Goal: Check status: Check status

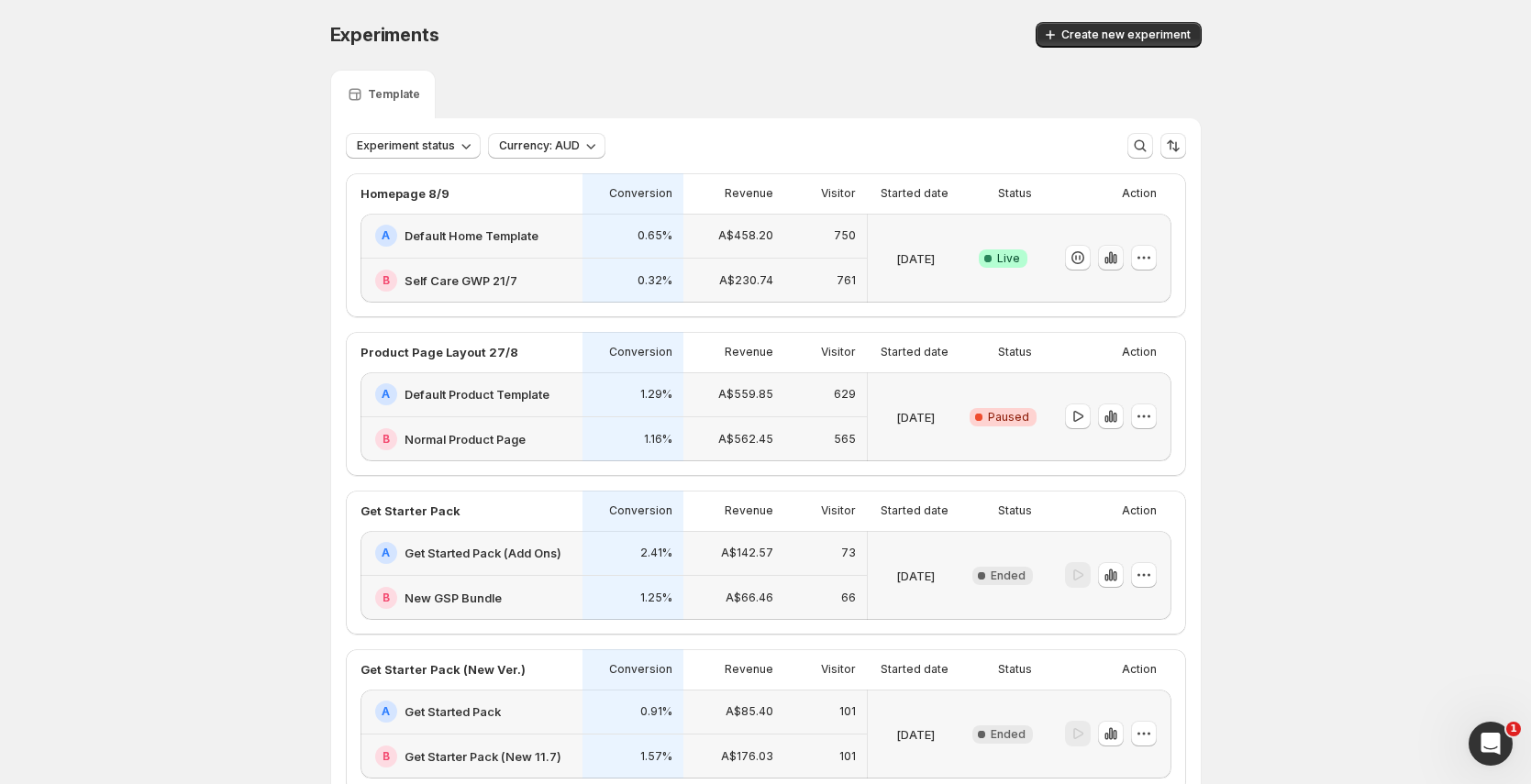
click at [1120, 262] on icon "button" at bounding box center [1112, 258] width 19 height 19
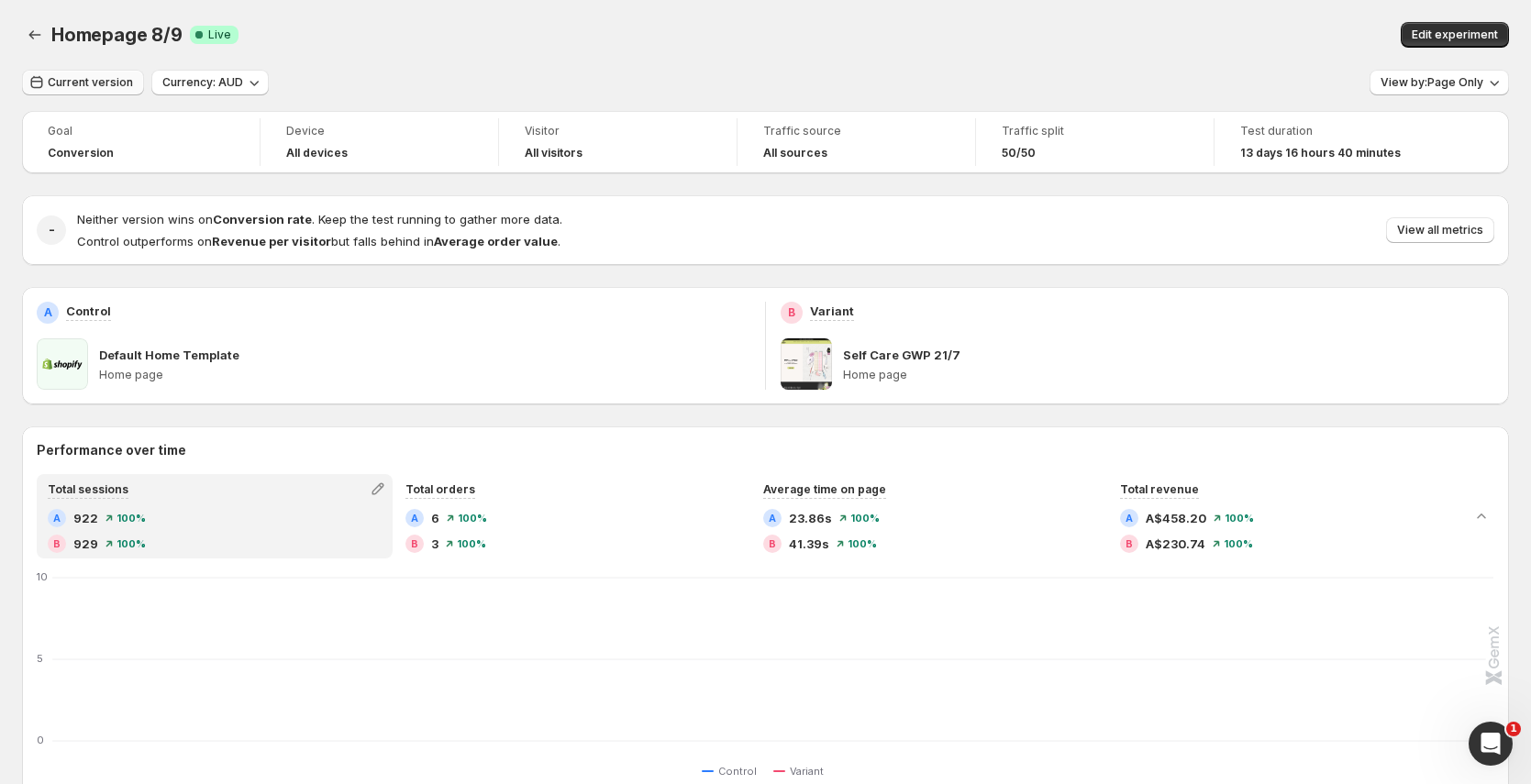
click at [90, 88] on span "Current version" at bounding box center [90, 83] width 86 height 15
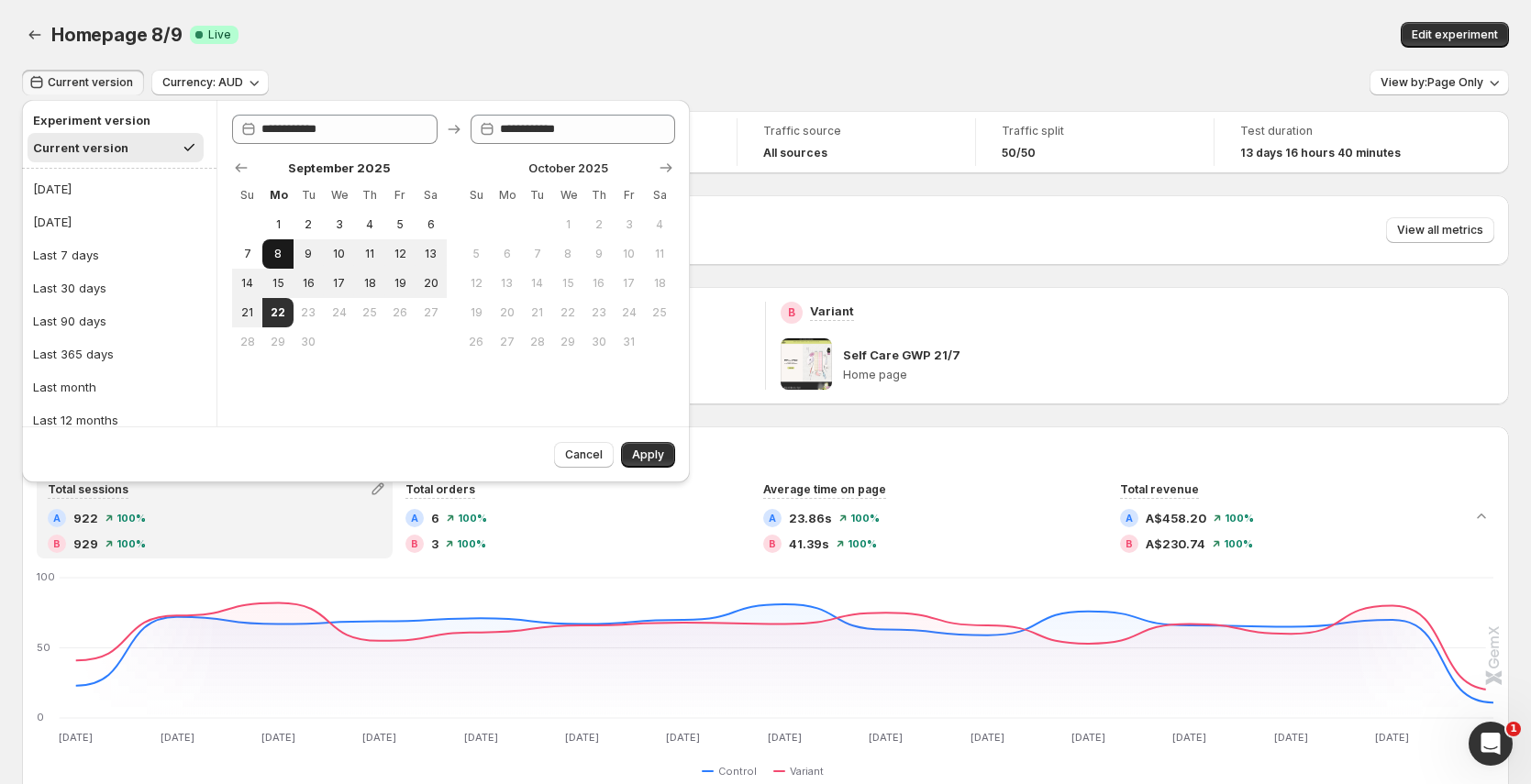
click at [280, 260] on button "8" at bounding box center [277, 254] width 31 height 30
click at [254, 285] on span "14" at bounding box center [246, 284] width 16 height 15
type input "**********"
click at [648, 454] on span "Apply" at bounding box center [648, 455] width 33 height 15
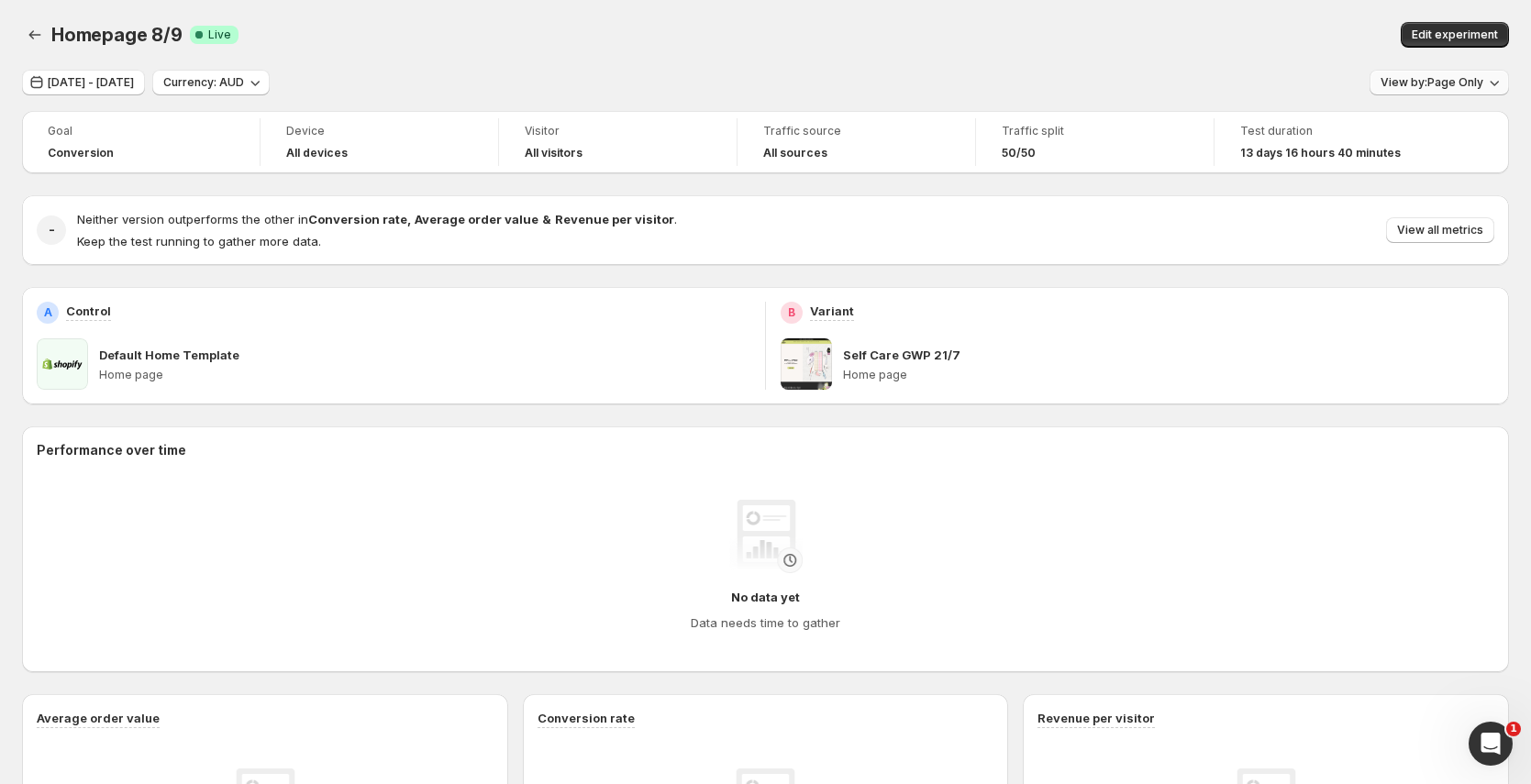
click at [1463, 88] on span "View by: Page Only" at bounding box center [1432, 83] width 102 height 15
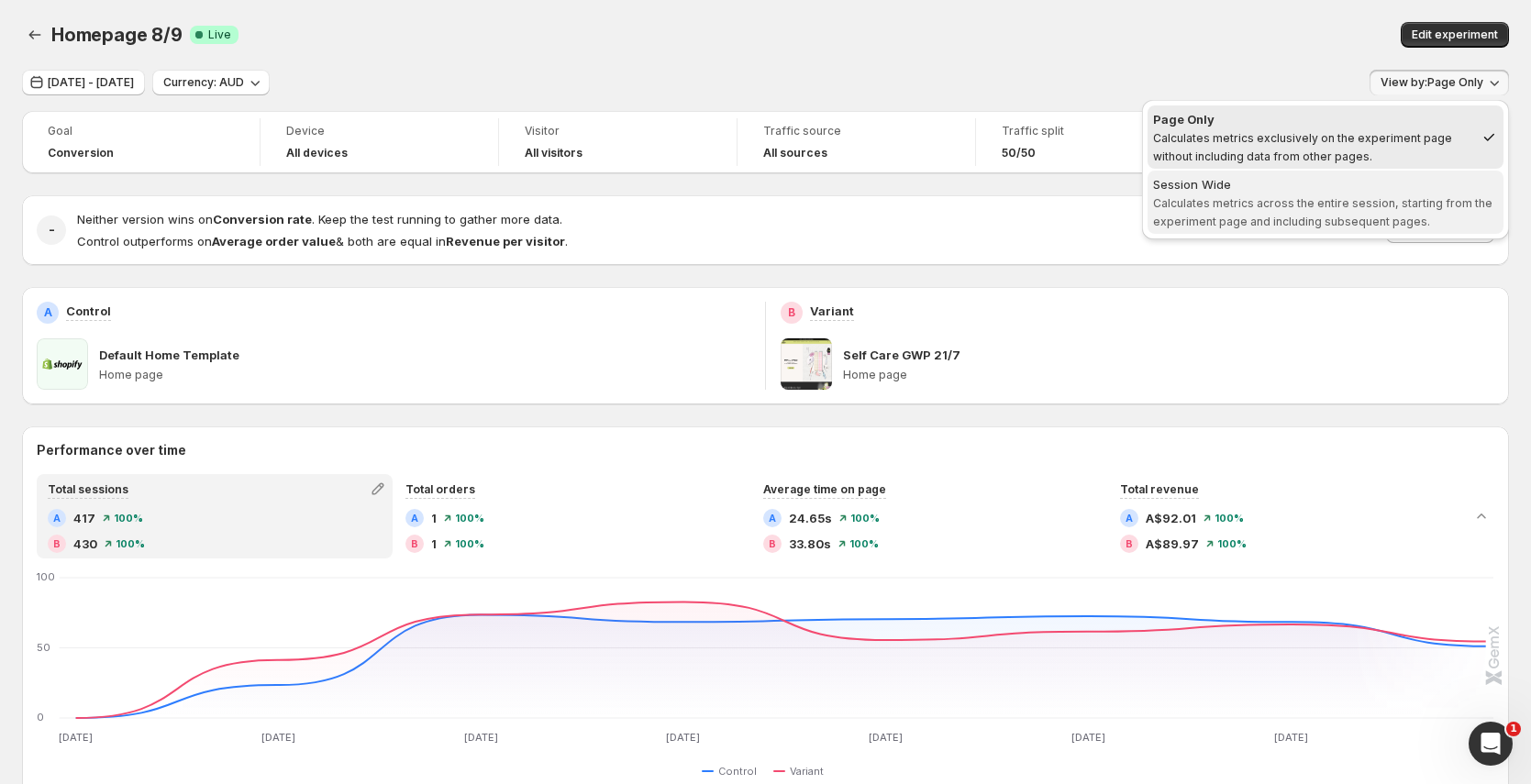
click at [1317, 209] on span "Calculates metrics across the entire session, starting from the experiment page…" at bounding box center [1323, 212] width 339 height 33
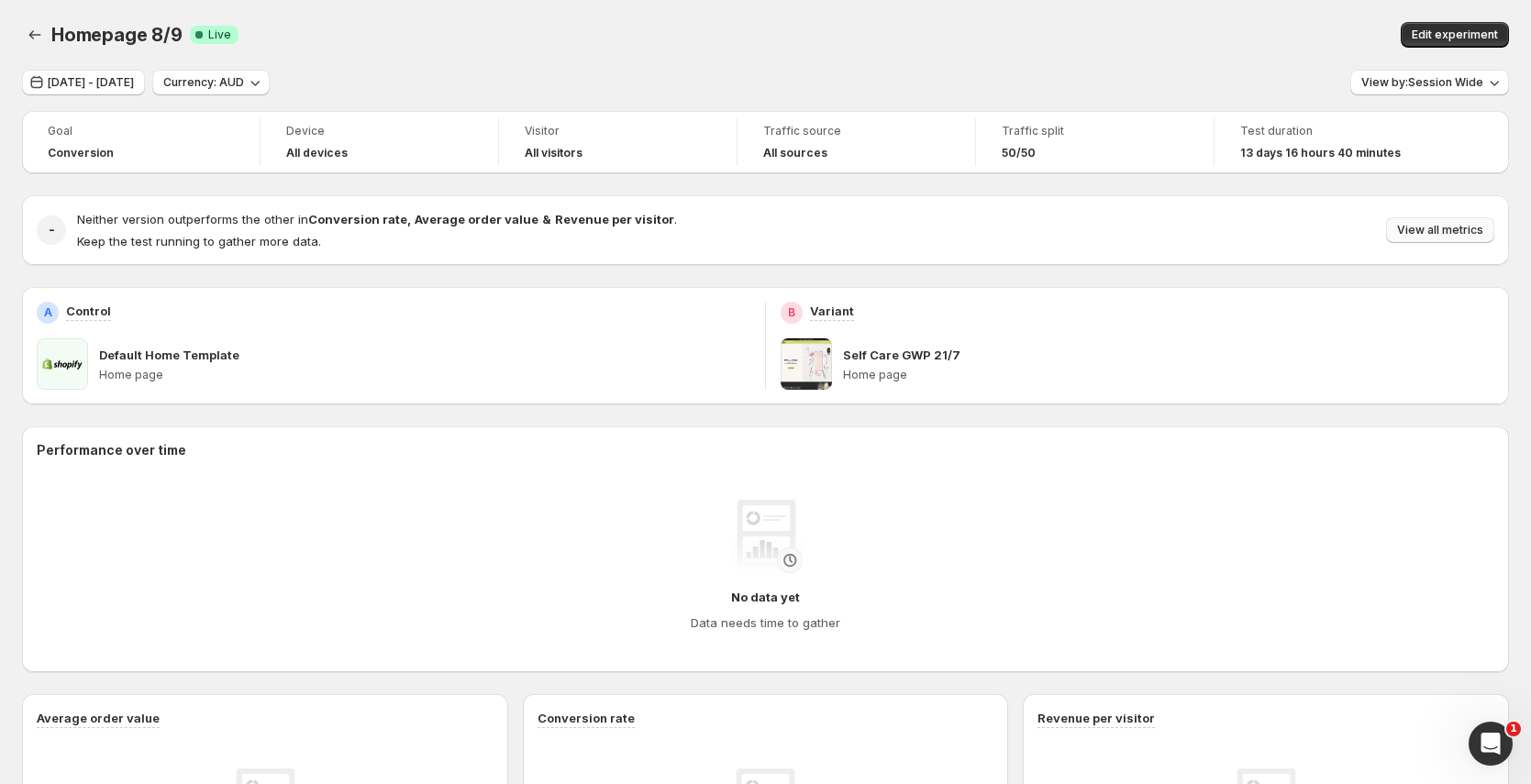
click at [1472, 233] on span "View all metrics" at bounding box center [1440, 231] width 87 height 15
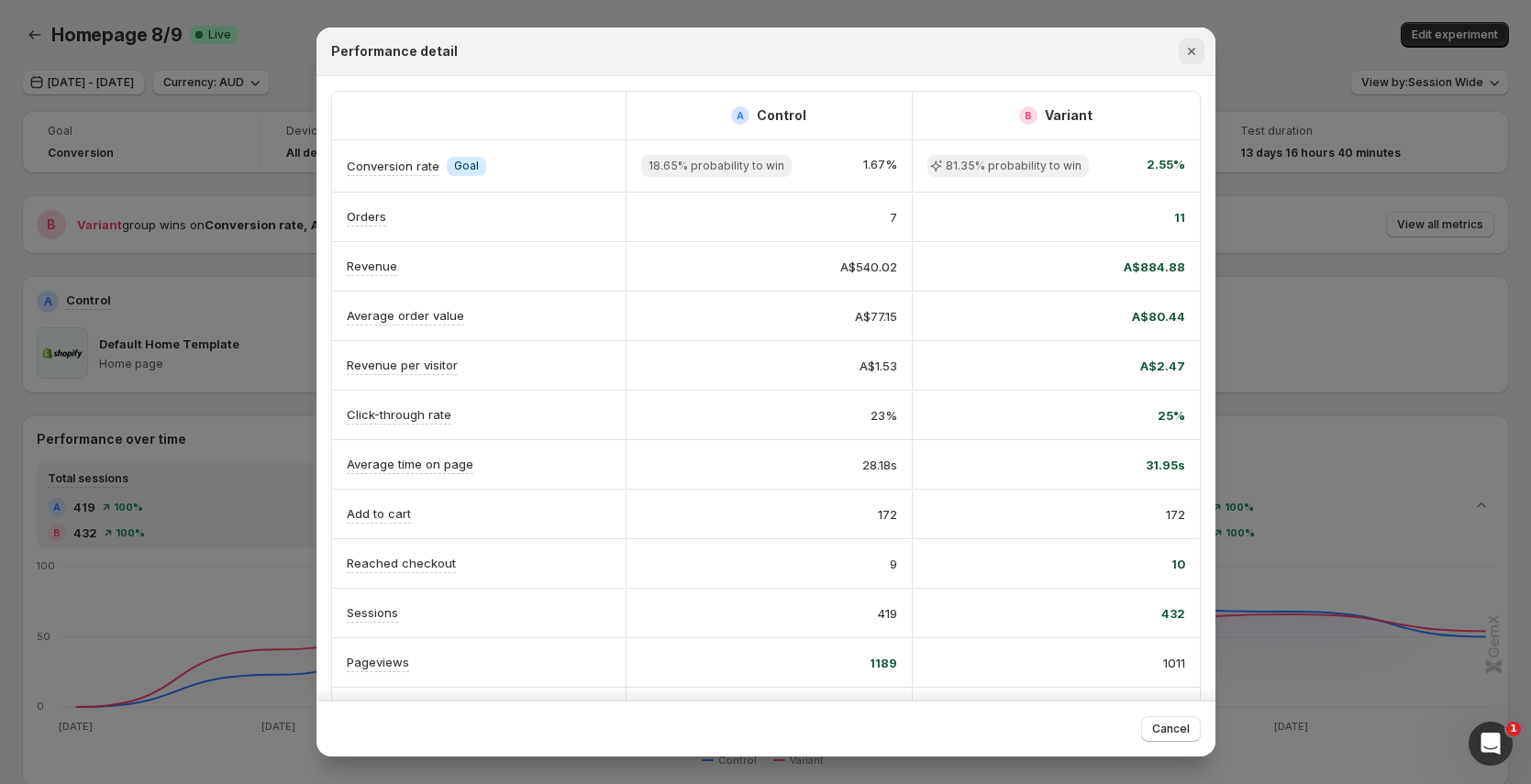
click at [1186, 44] on icon "Close" at bounding box center [1192, 51] width 19 height 19
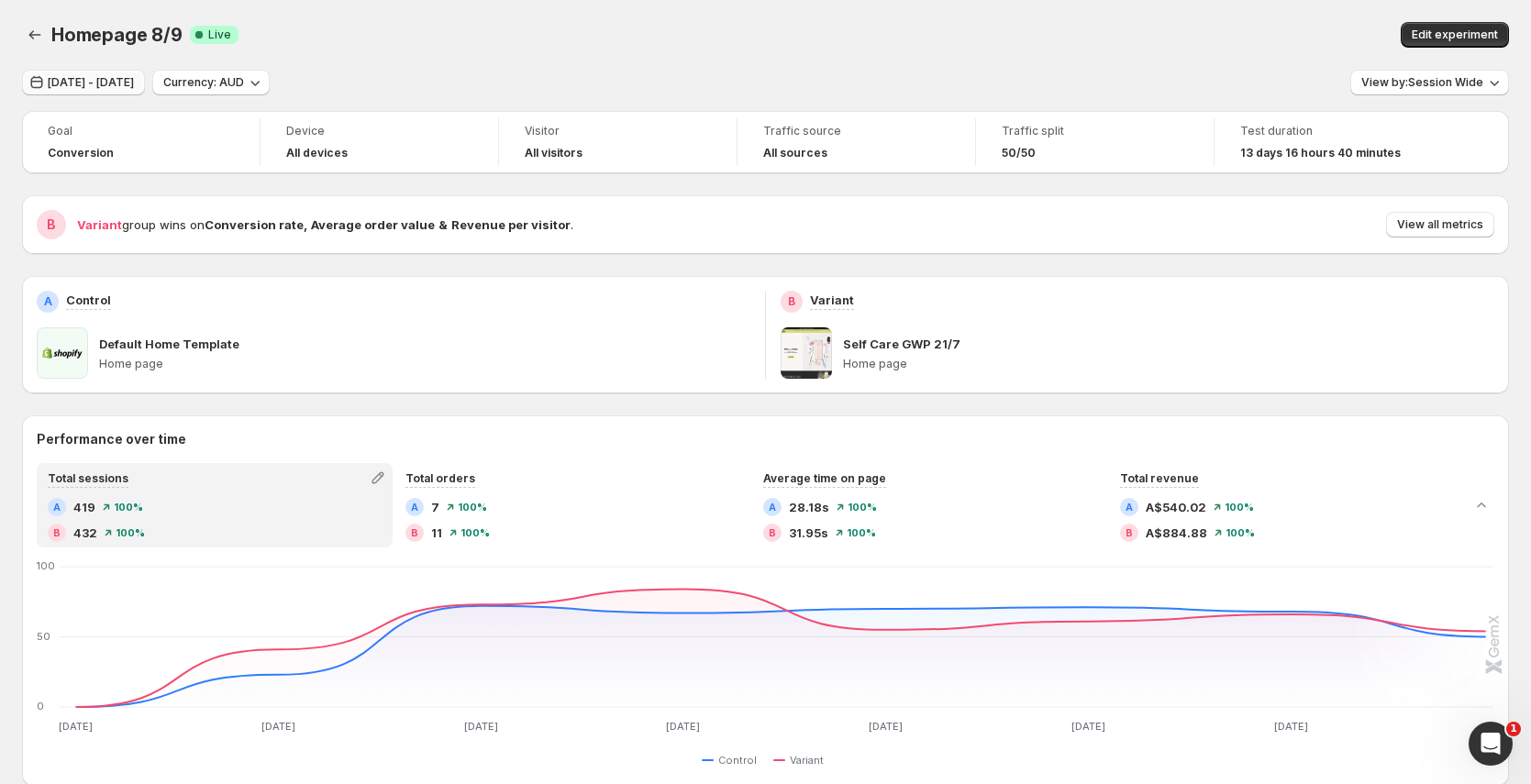
click at [134, 86] on span "[DATE] - [DATE]" at bounding box center [90, 83] width 87 height 15
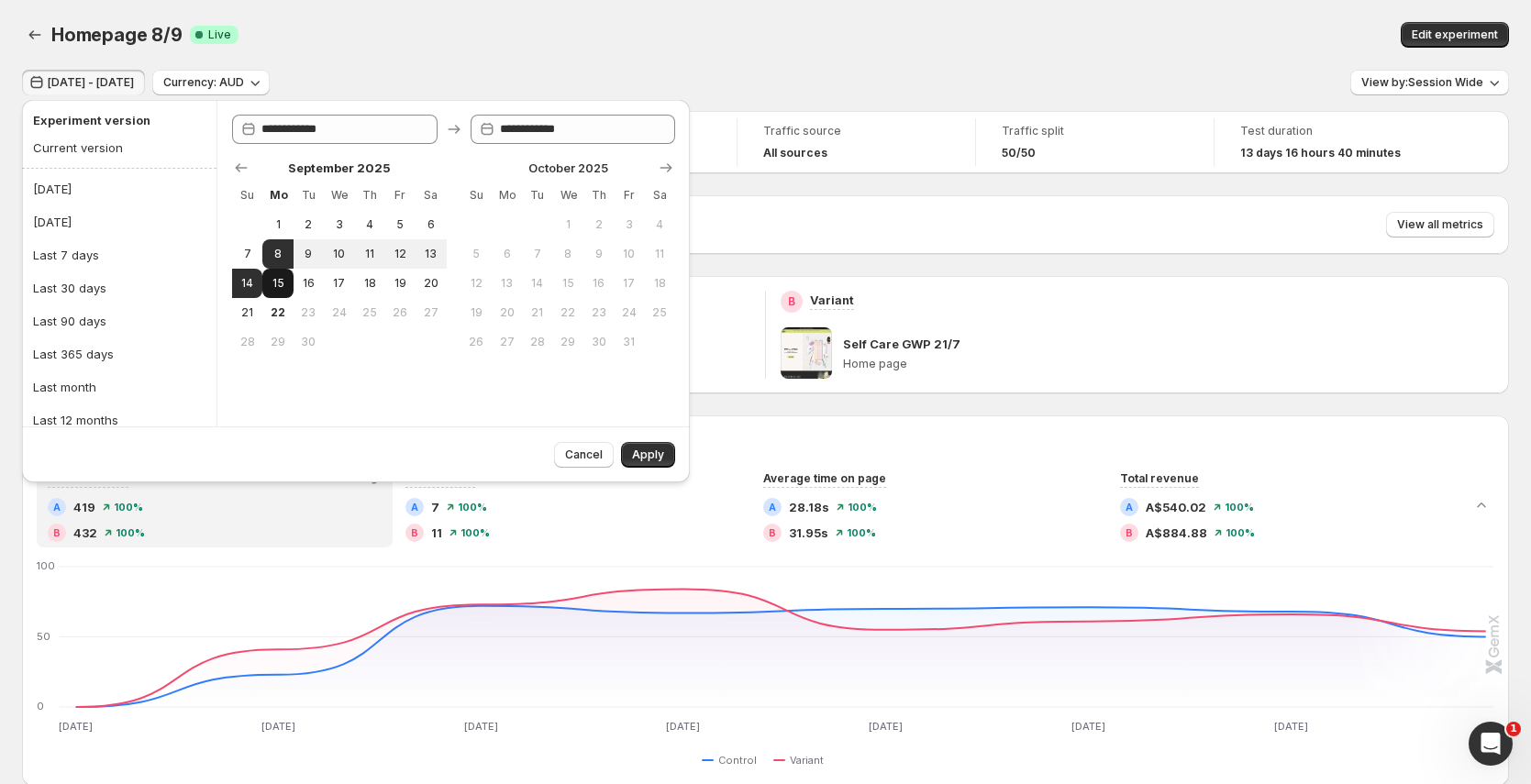
click at [267, 286] on button "15" at bounding box center [277, 284] width 31 height 30
type input "**********"
click at [246, 314] on span "21" at bounding box center [246, 312] width 16 height 15
type input "**********"
click at [651, 454] on span "Apply" at bounding box center [648, 455] width 33 height 15
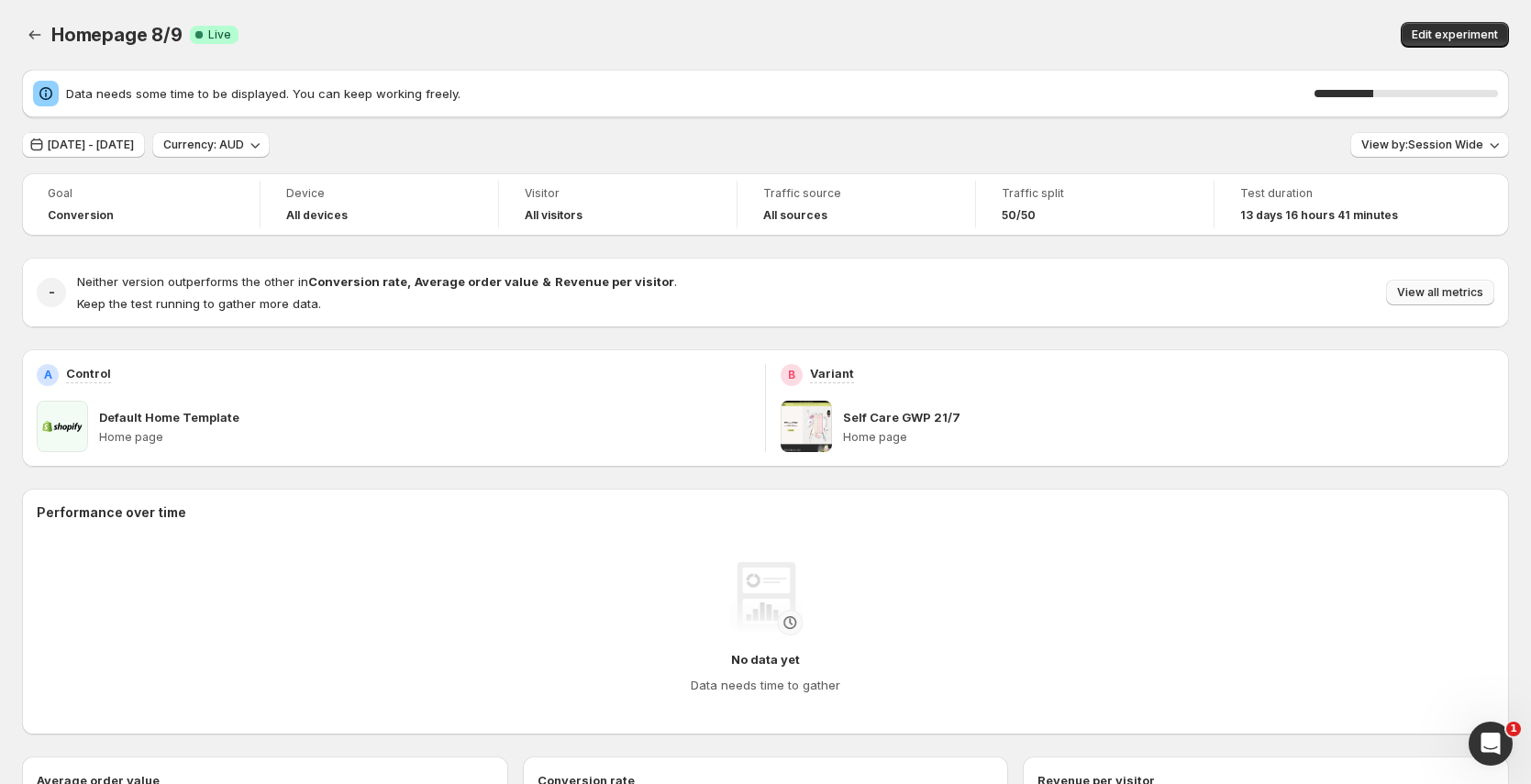
click at [1470, 299] on button "View all metrics" at bounding box center [1441, 293] width 108 height 26
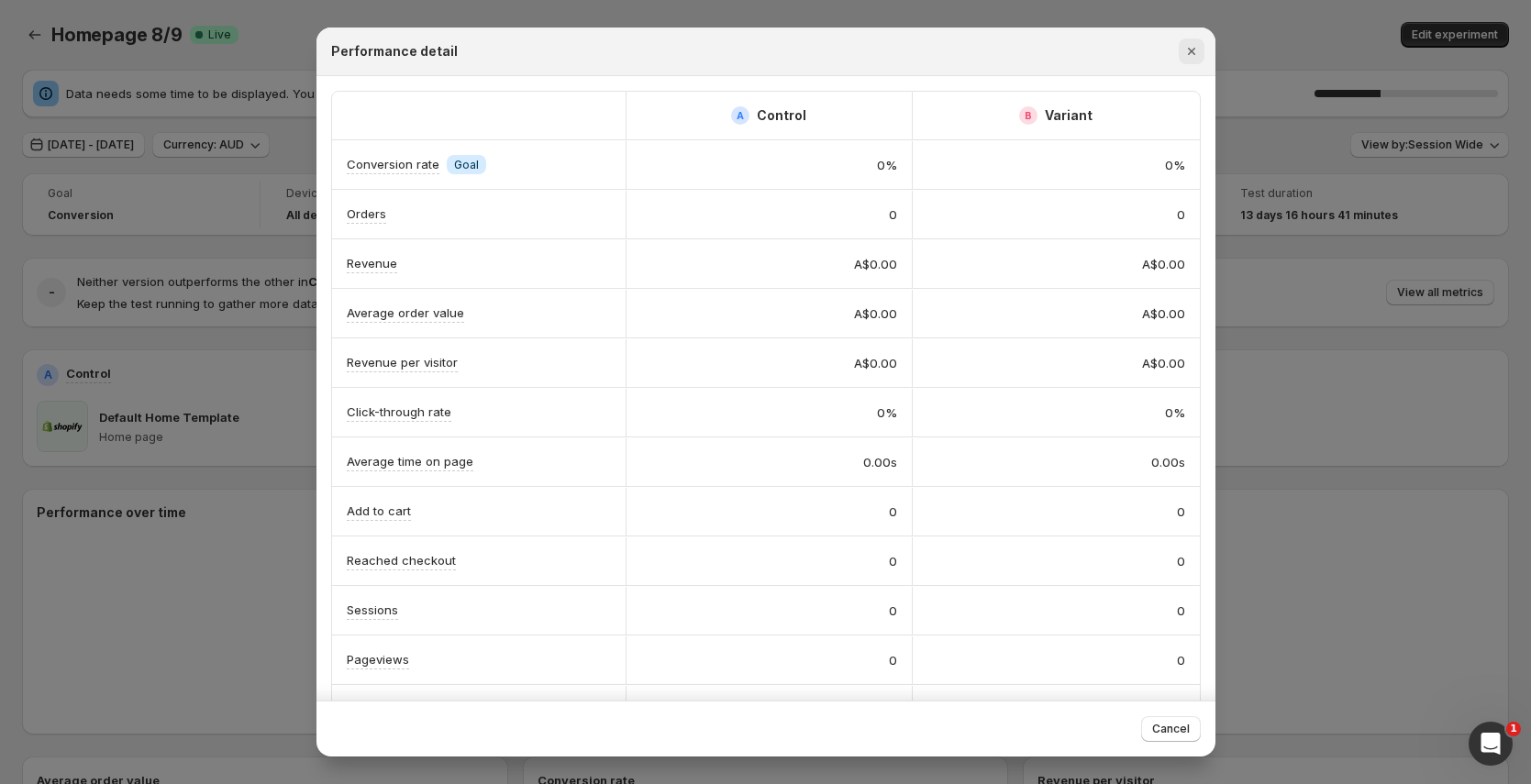
click at [1186, 55] on icon "Close" at bounding box center [1192, 51] width 19 height 19
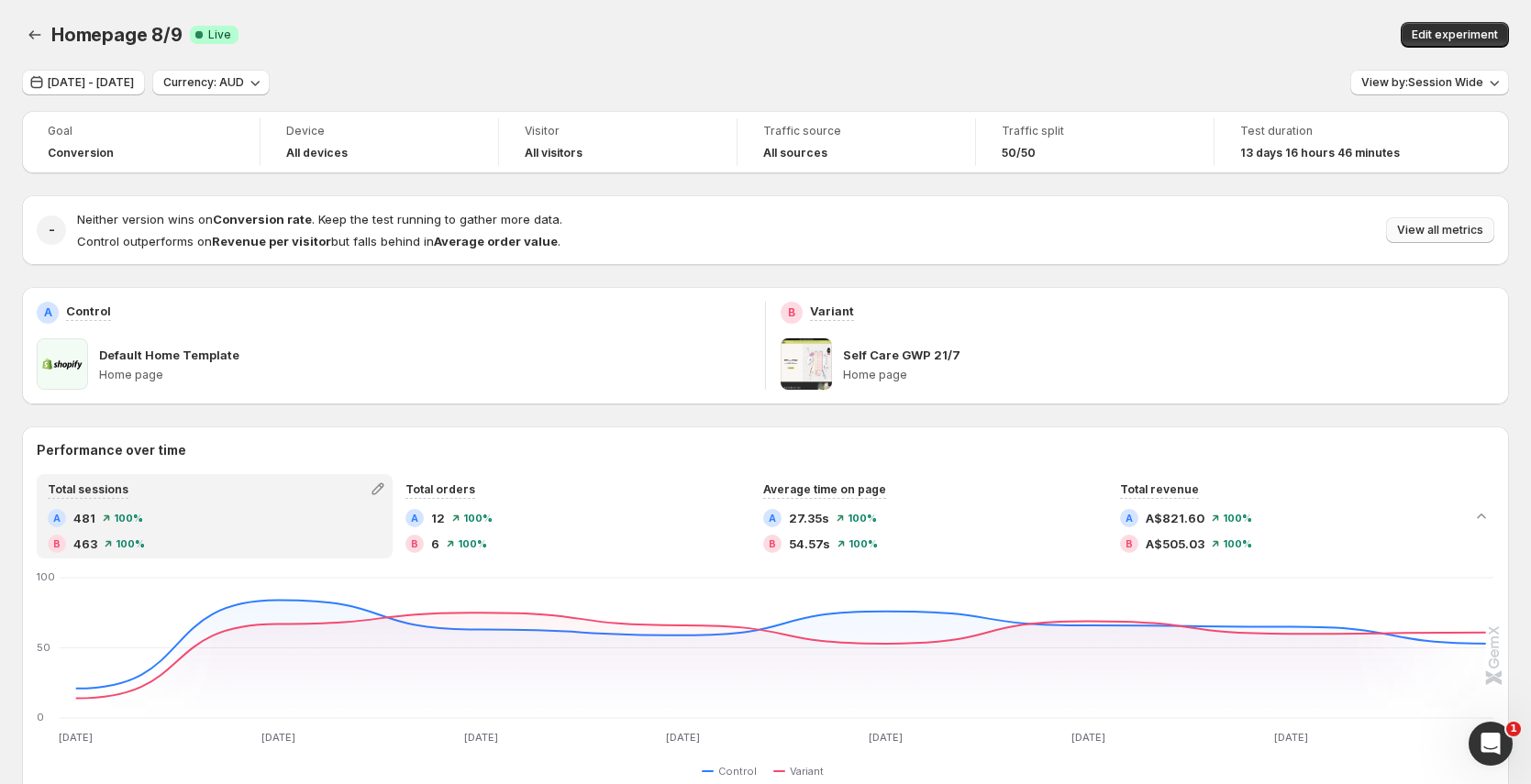
click at [1458, 227] on span "View all metrics" at bounding box center [1440, 231] width 87 height 15
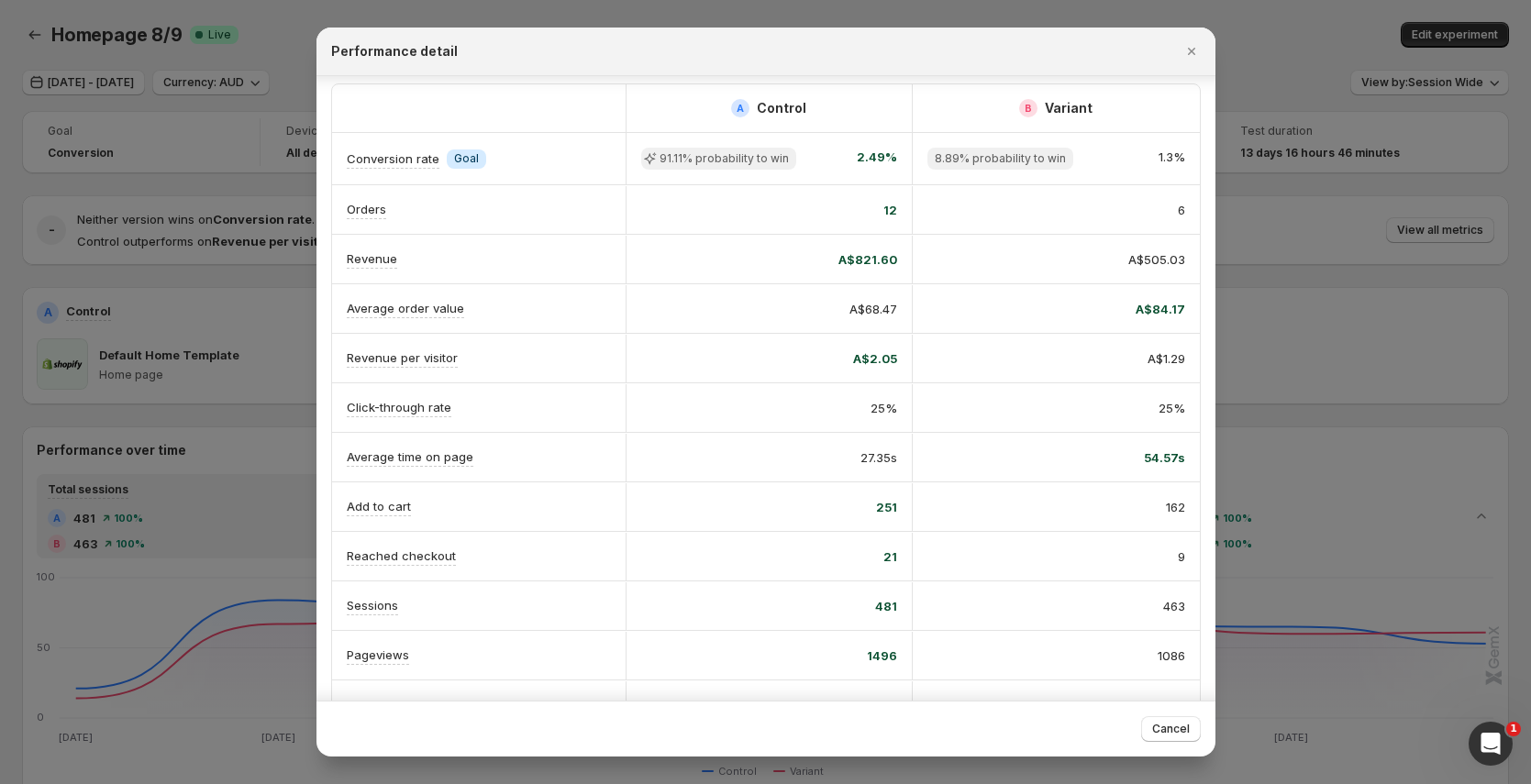
scroll to position [4, 0]
click at [266, 100] on div at bounding box center [766, 392] width 1531 height 784
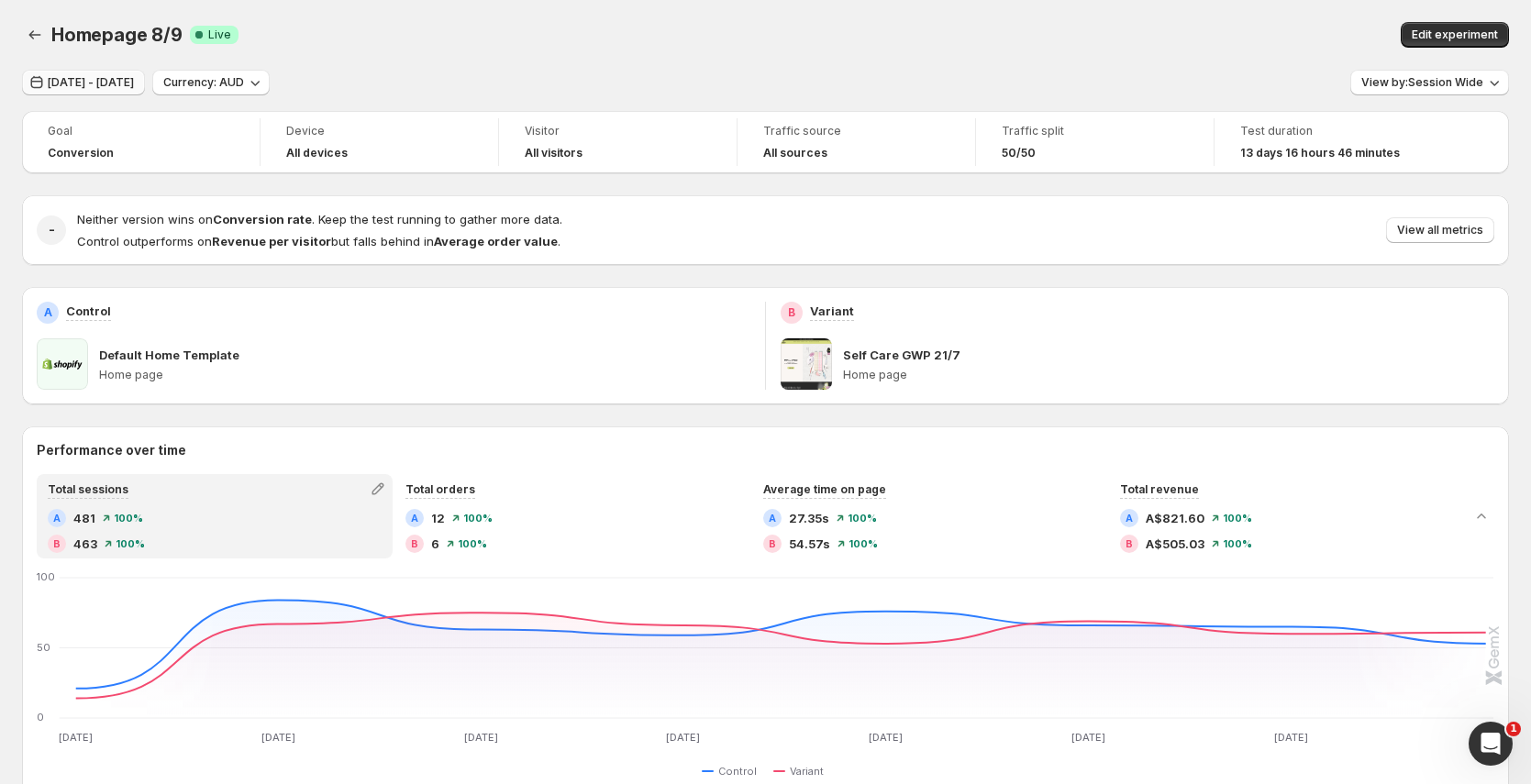
click at [116, 82] on span "[DATE] - [DATE]" at bounding box center [90, 83] width 87 height 15
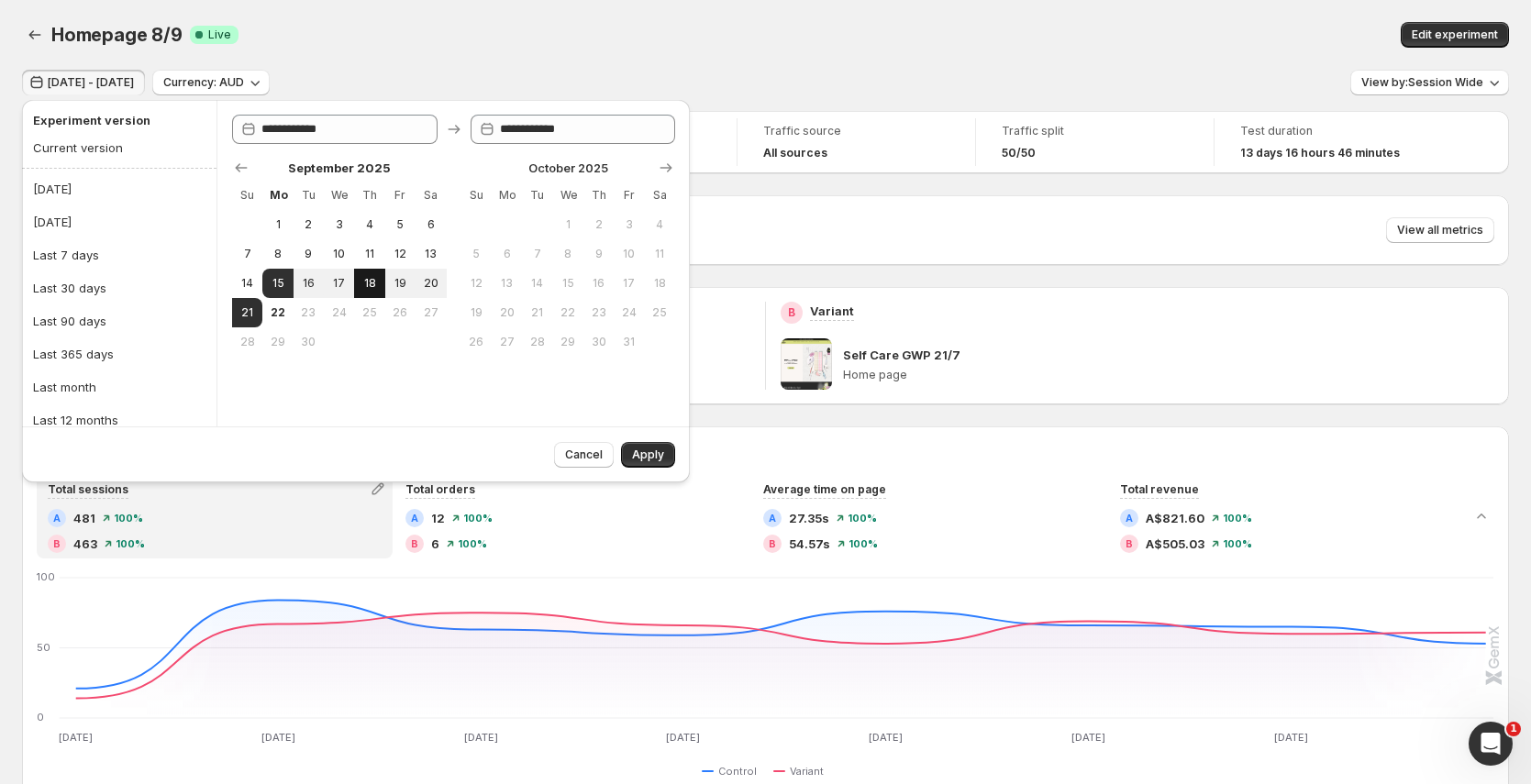
click at [373, 287] on span "18" at bounding box center [369, 284] width 16 height 15
type input "**********"
click at [241, 312] on span "21" at bounding box center [246, 312] width 16 height 15
type input "**********"
click at [647, 452] on span "Apply" at bounding box center [648, 455] width 33 height 15
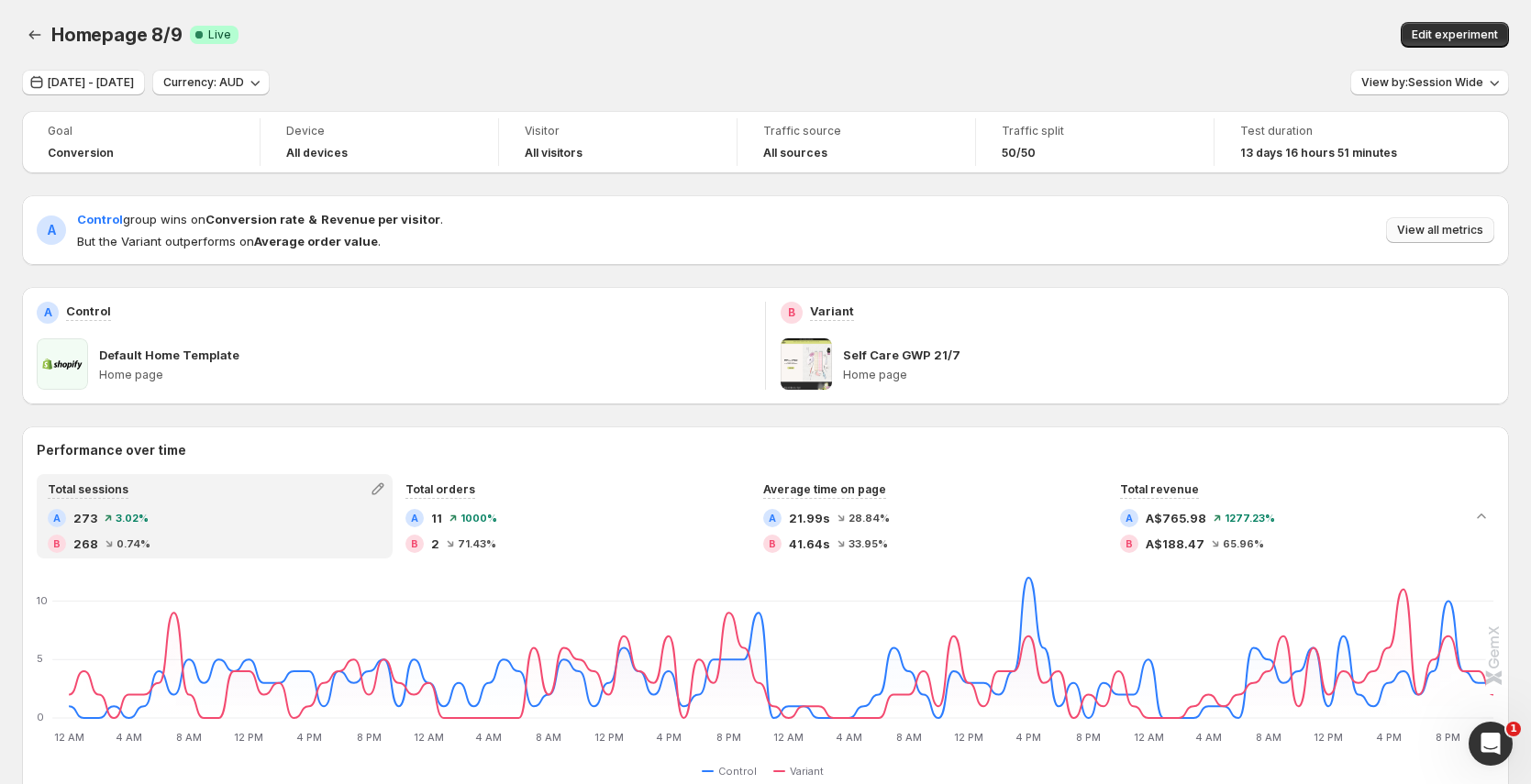
click at [1471, 222] on button "View all metrics" at bounding box center [1441, 231] width 108 height 26
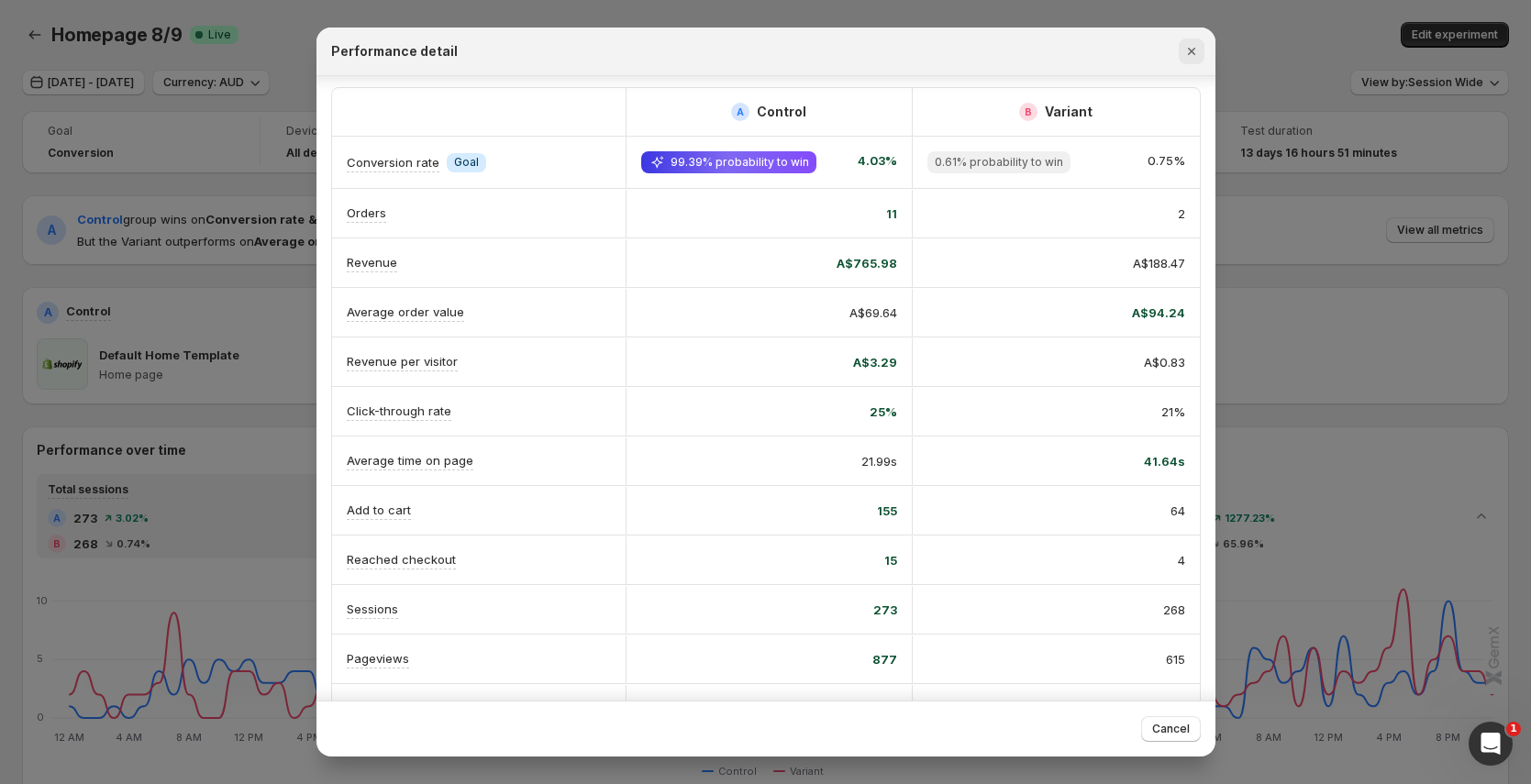
click at [1185, 51] on icon "Close" at bounding box center [1192, 51] width 19 height 19
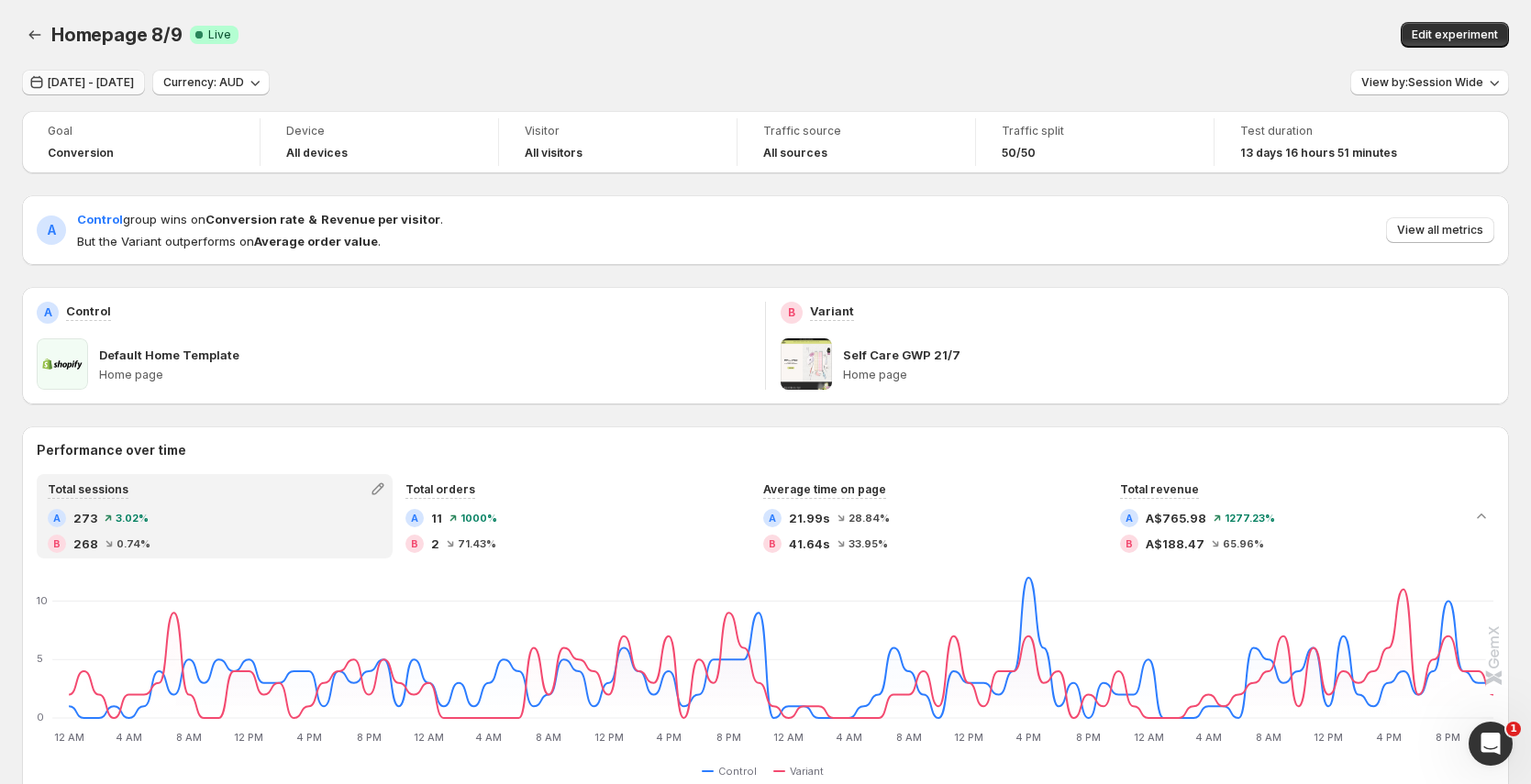
click at [92, 77] on span "[DATE] - [DATE]" at bounding box center [90, 83] width 87 height 15
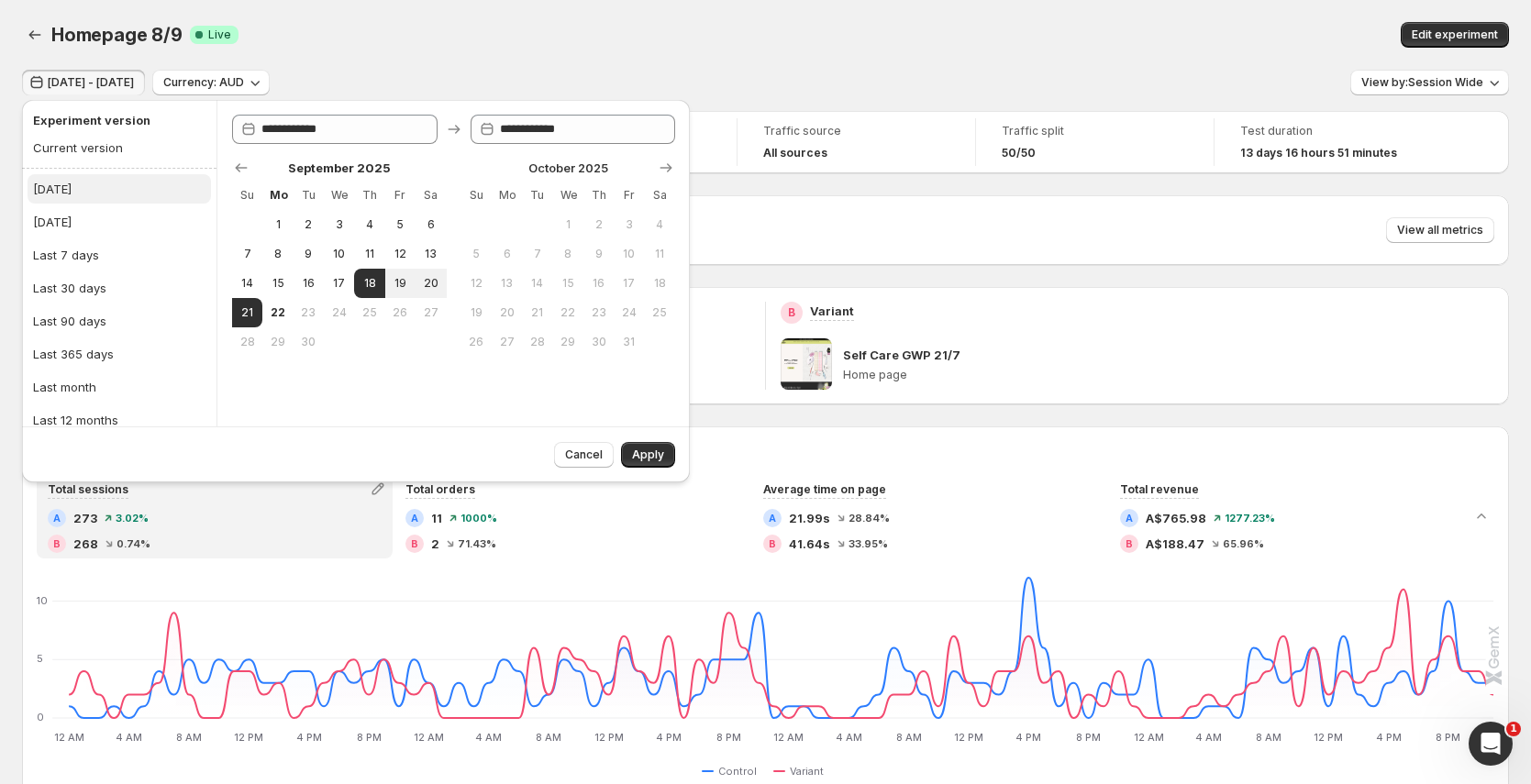
click at [107, 184] on button "[DATE]" at bounding box center [119, 189] width 183 height 30
type input "**********"
click at [659, 467] on button "Apply" at bounding box center [648, 455] width 54 height 26
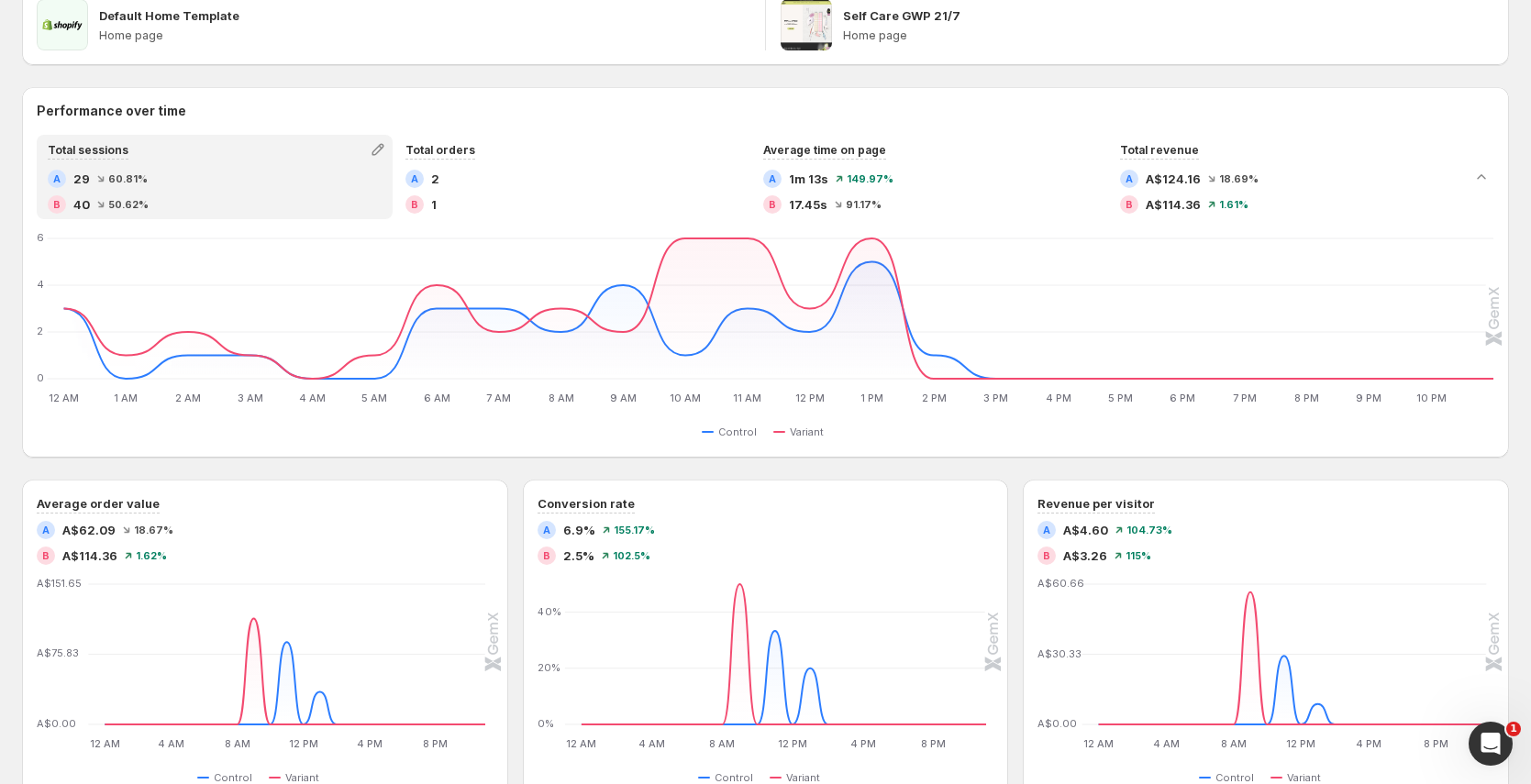
scroll to position [123, 0]
